Goal: Check status

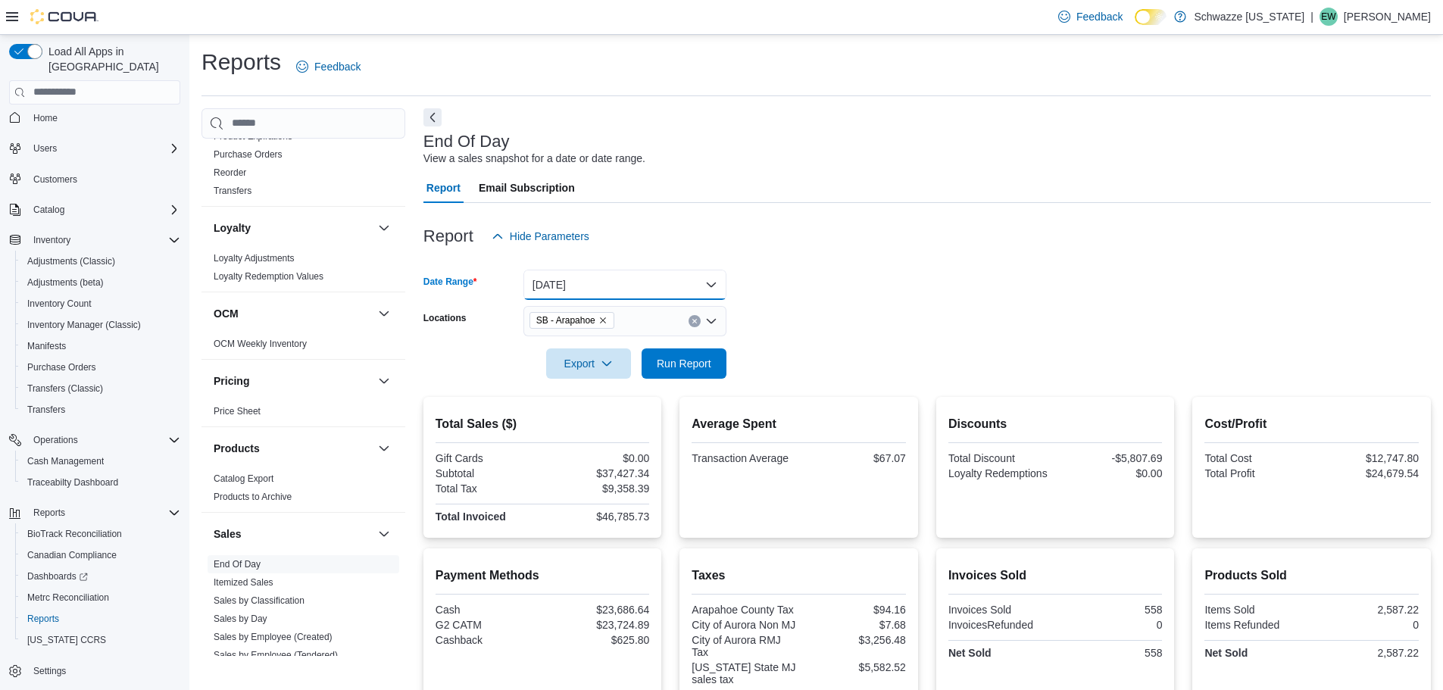
click at [640, 280] on button "[DATE]" at bounding box center [624, 285] width 203 height 30
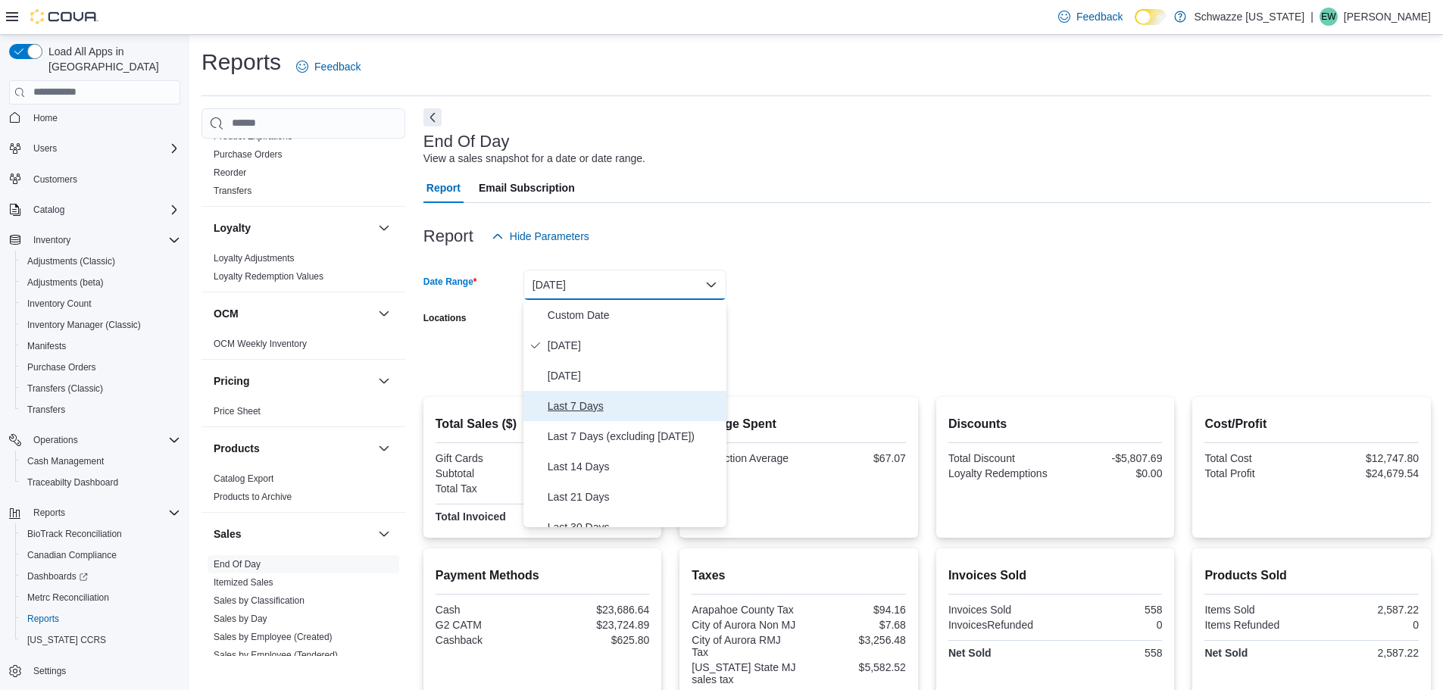
click at [581, 395] on button "Last 7 Days" at bounding box center [624, 406] width 203 height 30
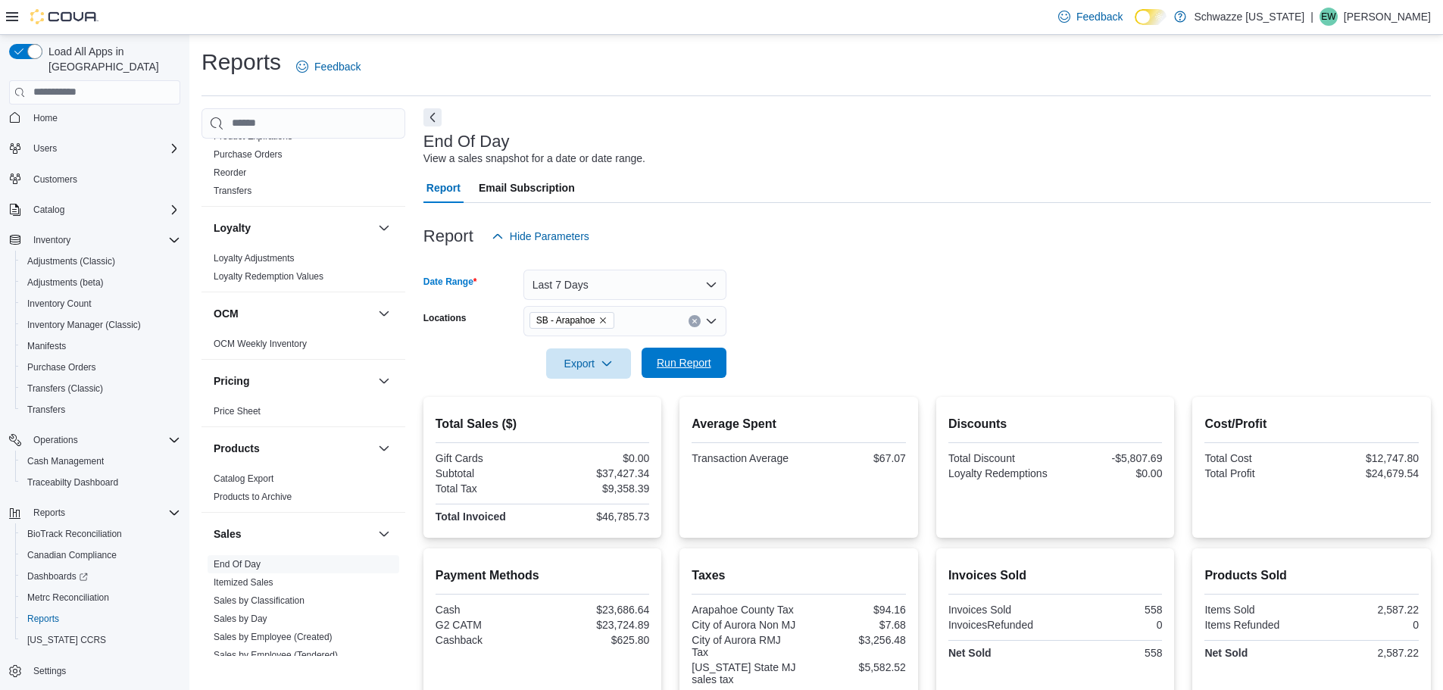
click at [708, 363] on span "Run Report" at bounding box center [684, 362] width 55 height 15
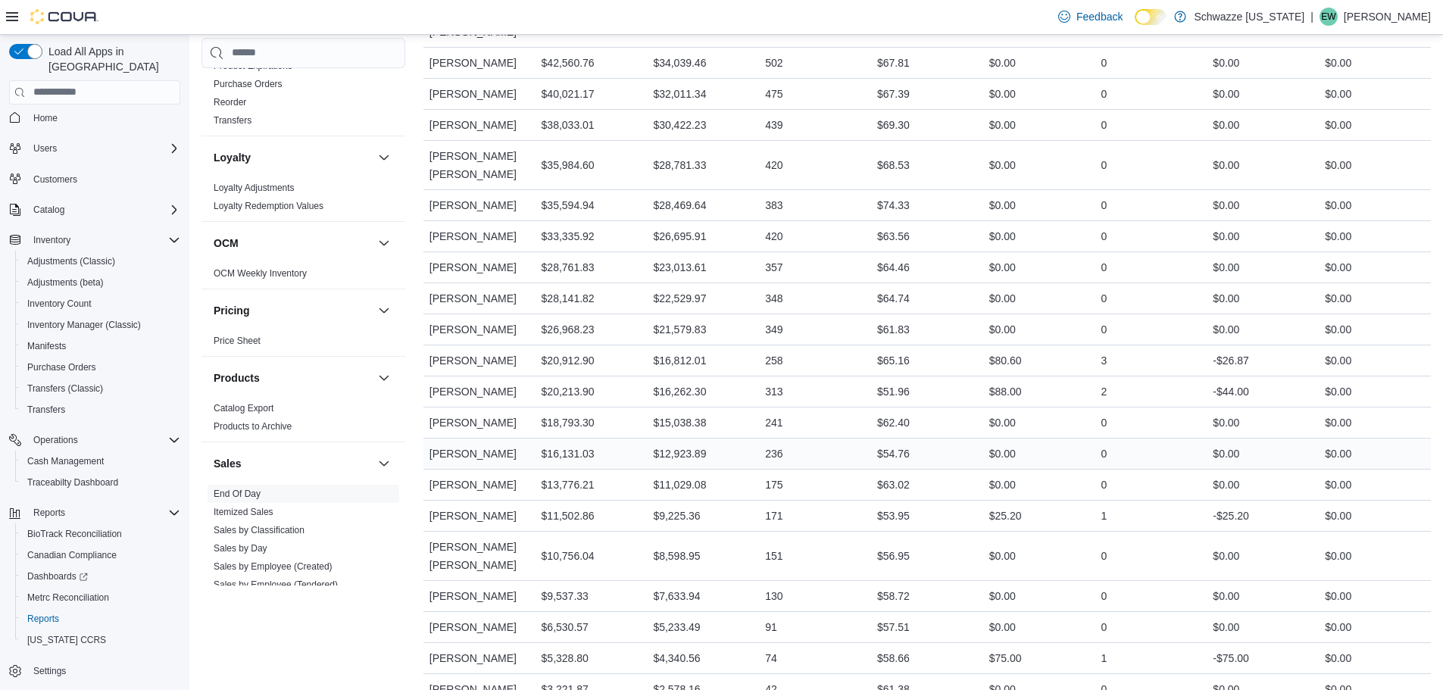
scroll to position [881, 0]
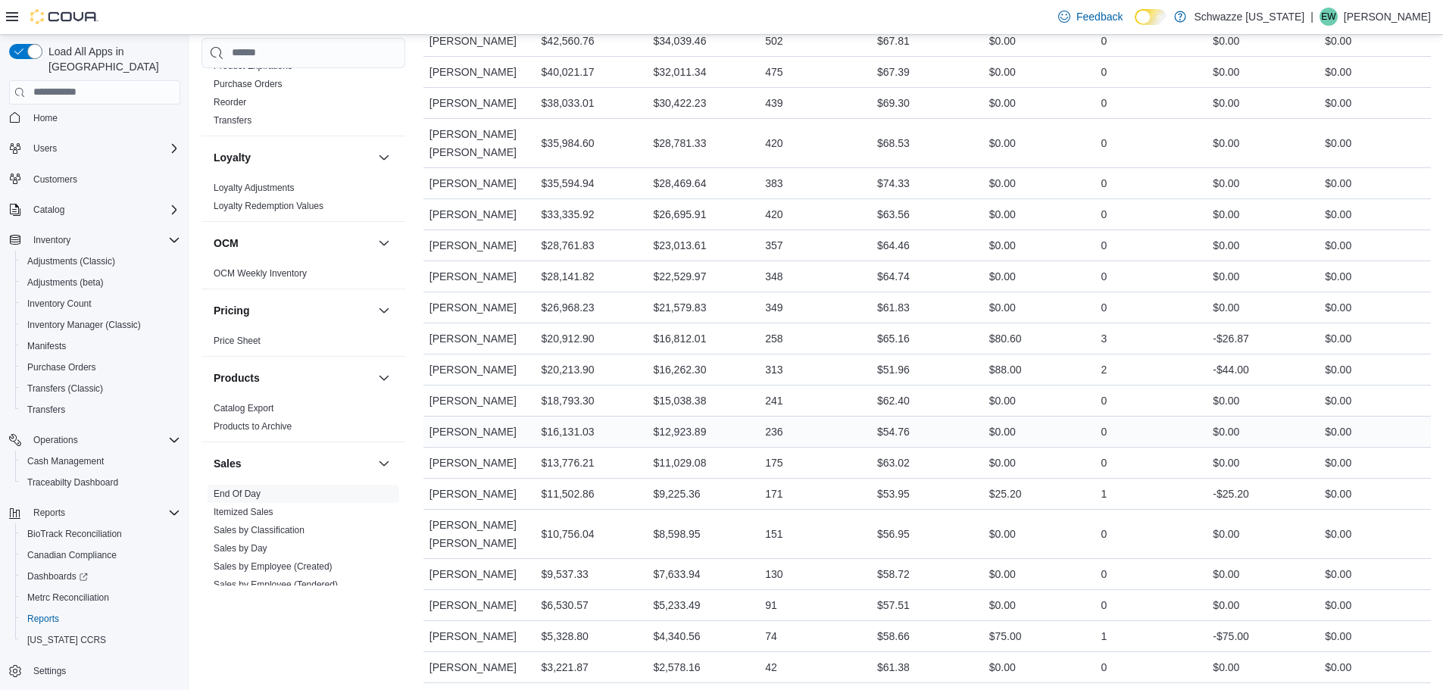
click at [697, 423] on div "$12,923.89" at bounding box center [679, 432] width 53 height 18
click at [698, 423] on div "$12,923.89" at bounding box center [679, 432] width 53 height 18
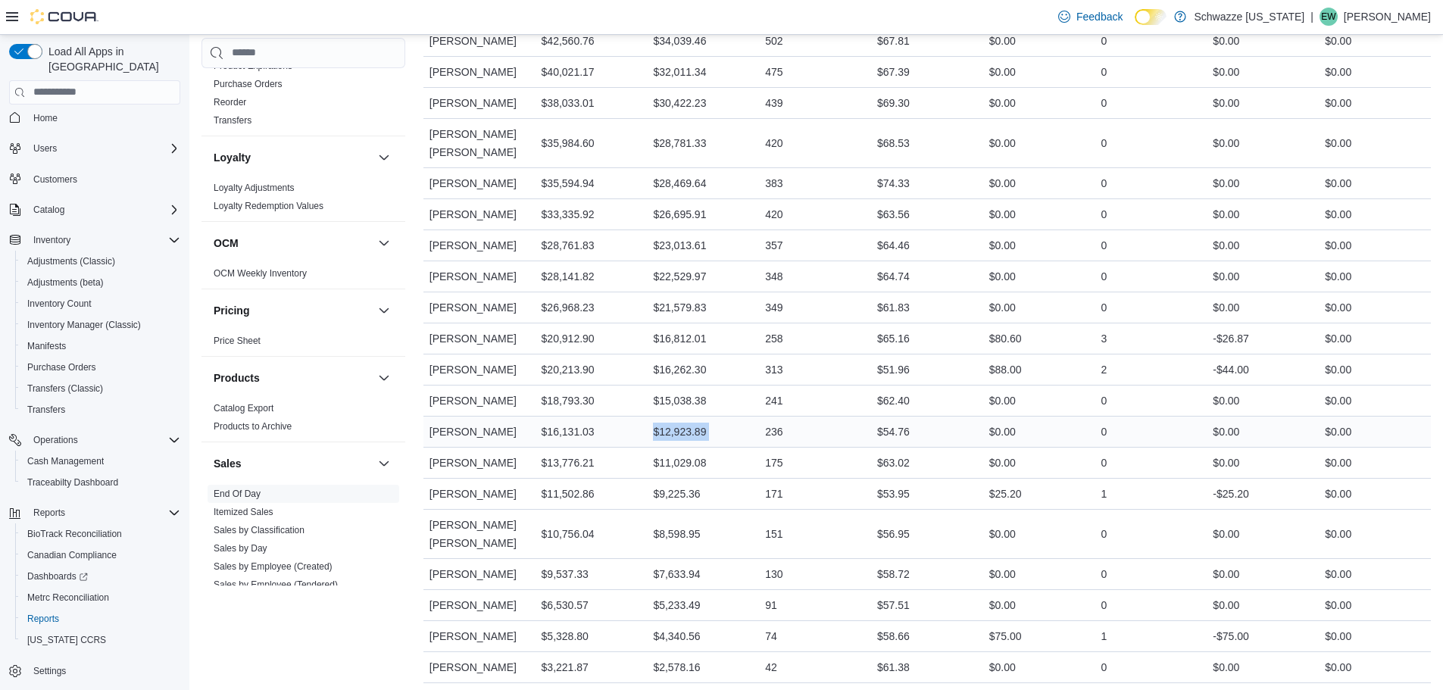
click at [699, 423] on div "$12,923.89" at bounding box center [679, 432] width 53 height 18
click at [848, 479] on div "171" at bounding box center [815, 494] width 112 height 30
click at [263, 629] on div "Cash Management Cash Management Cash Out Details Compliance OCS Transaction Sub…" at bounding box center [303, 348] width 204 height 621
